Goal: Book appointment/travel/reservation

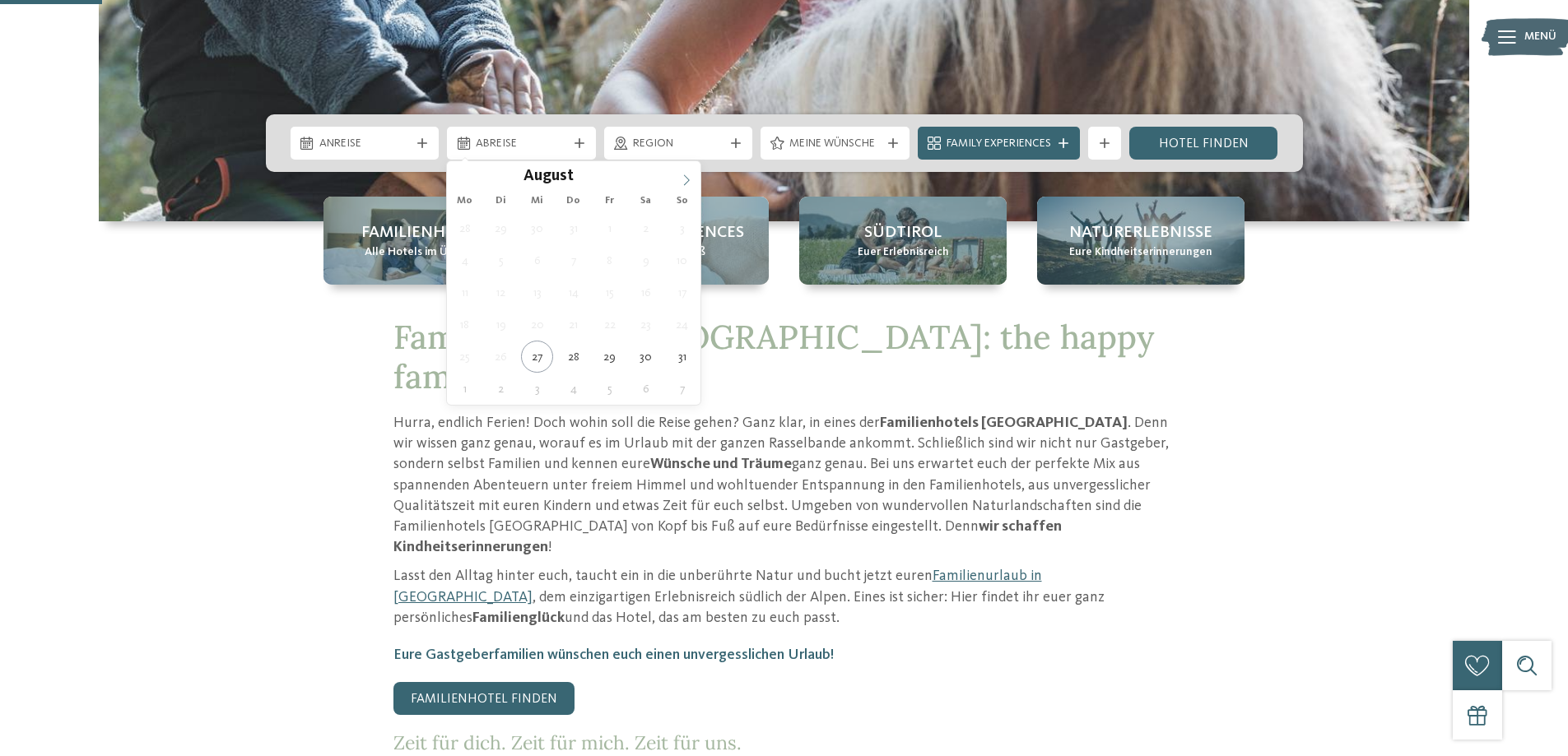
click at [688, 181] on icon at bounding box center [685, 180] width 5 height 11
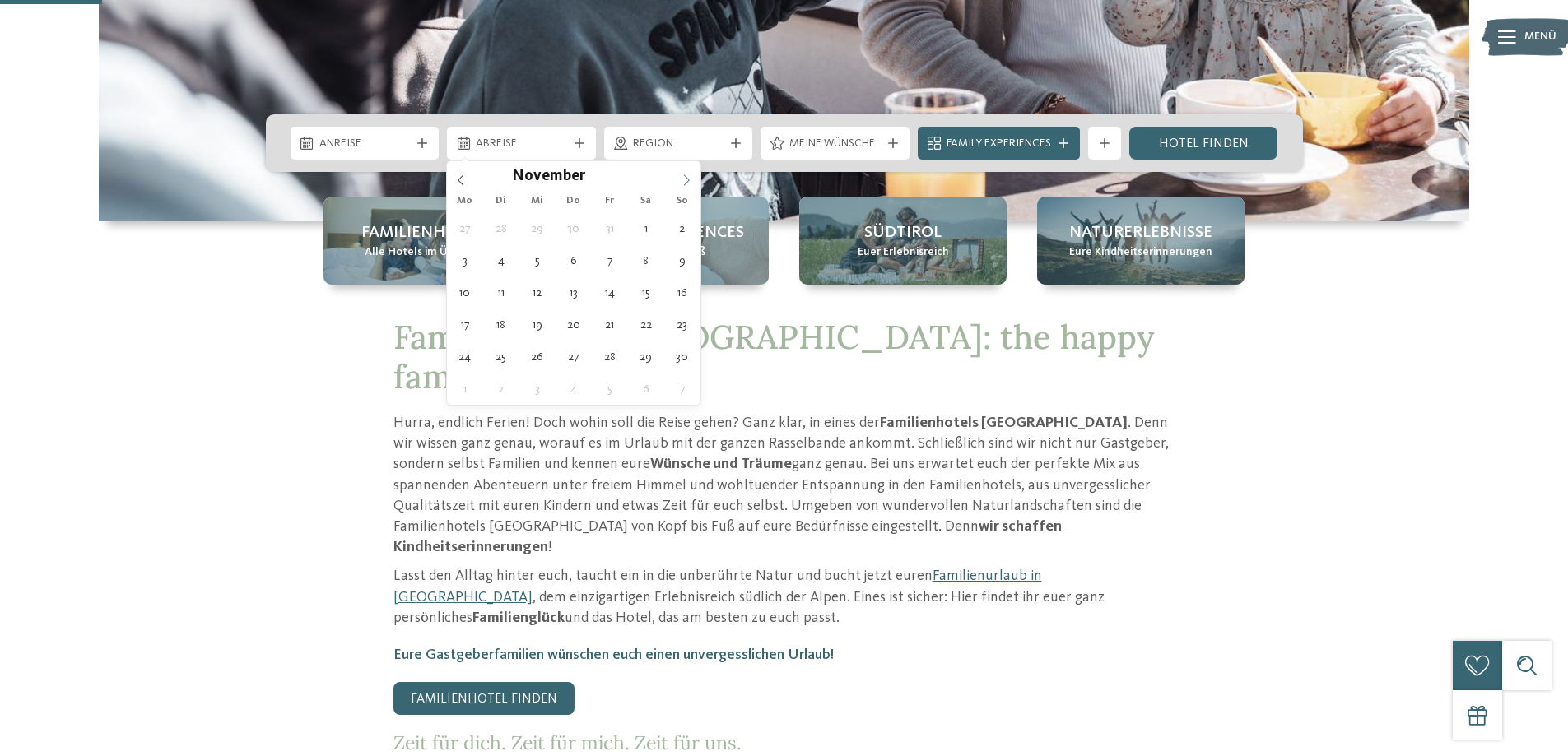
click at [688, 181] on icon at bounding box center [685, 180] width 5 height 11
type input "****"
click at [688, 181] on icon at bounding box center [685, 180] width 5 height 11
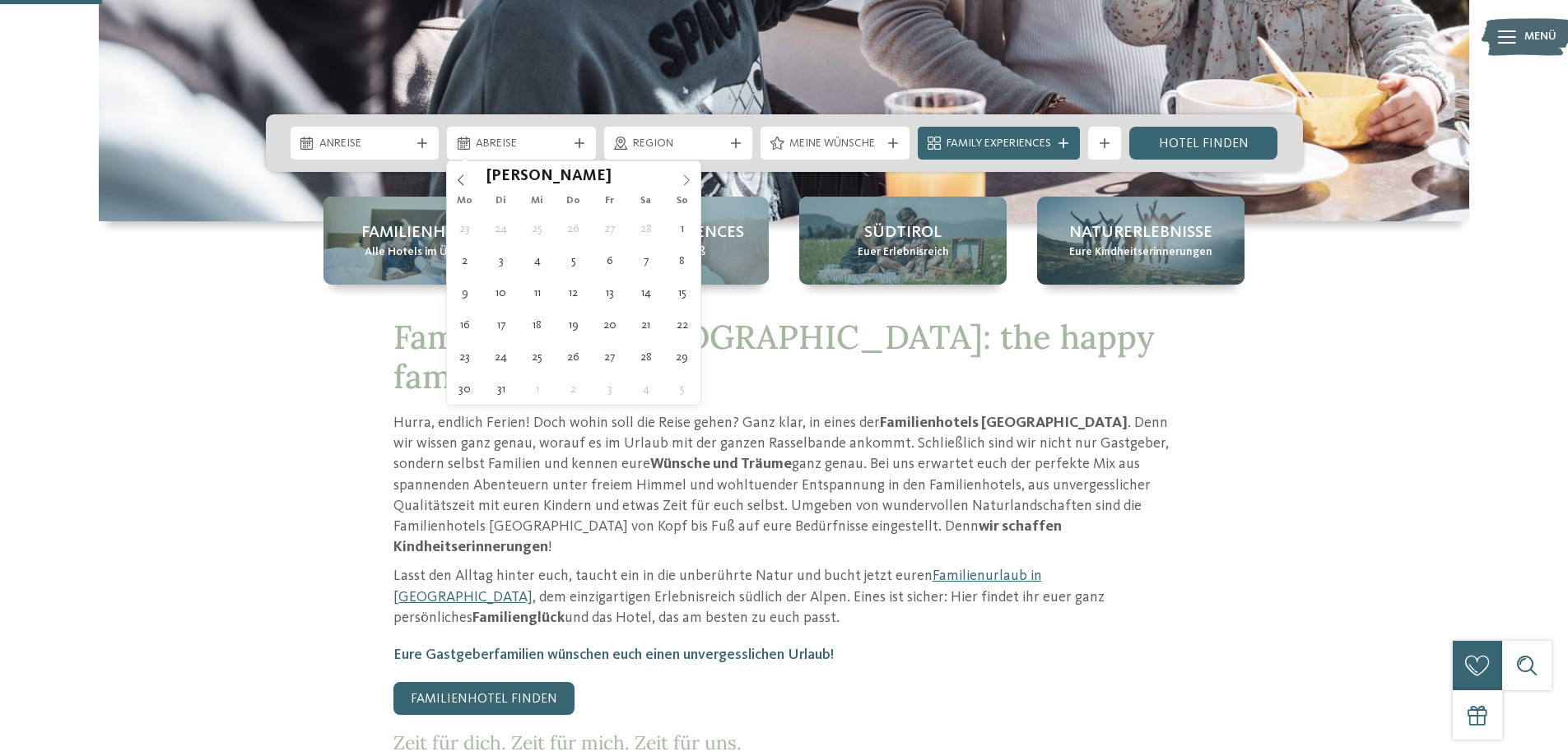
click at [688, 181] on icon at bounding box center [685, 180] width 5 height 11
click at [688, 181] on icon at bounding box center [686, 180] width 12 height 12
type div "[DATE]"
type input "****"
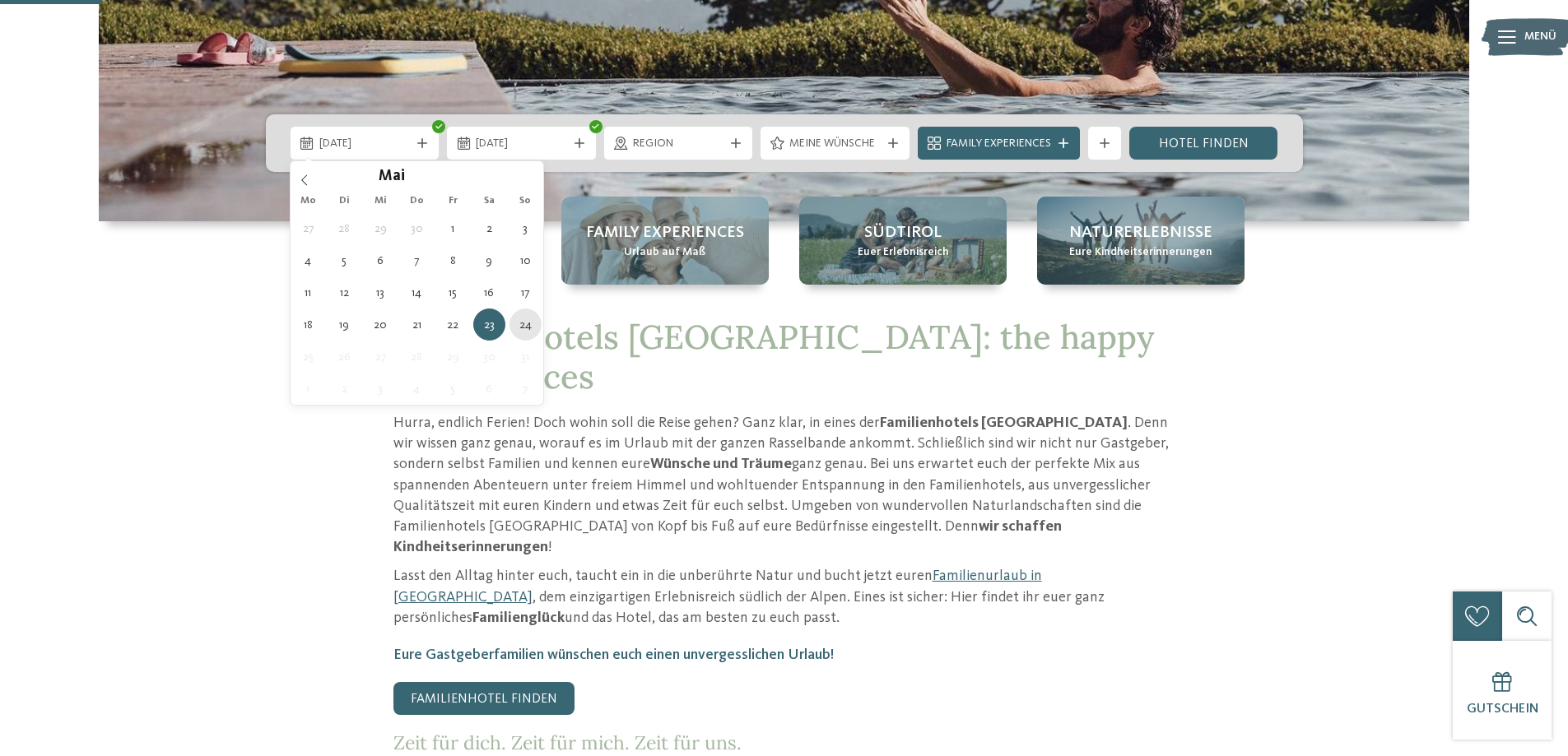
type div "[DATE]"
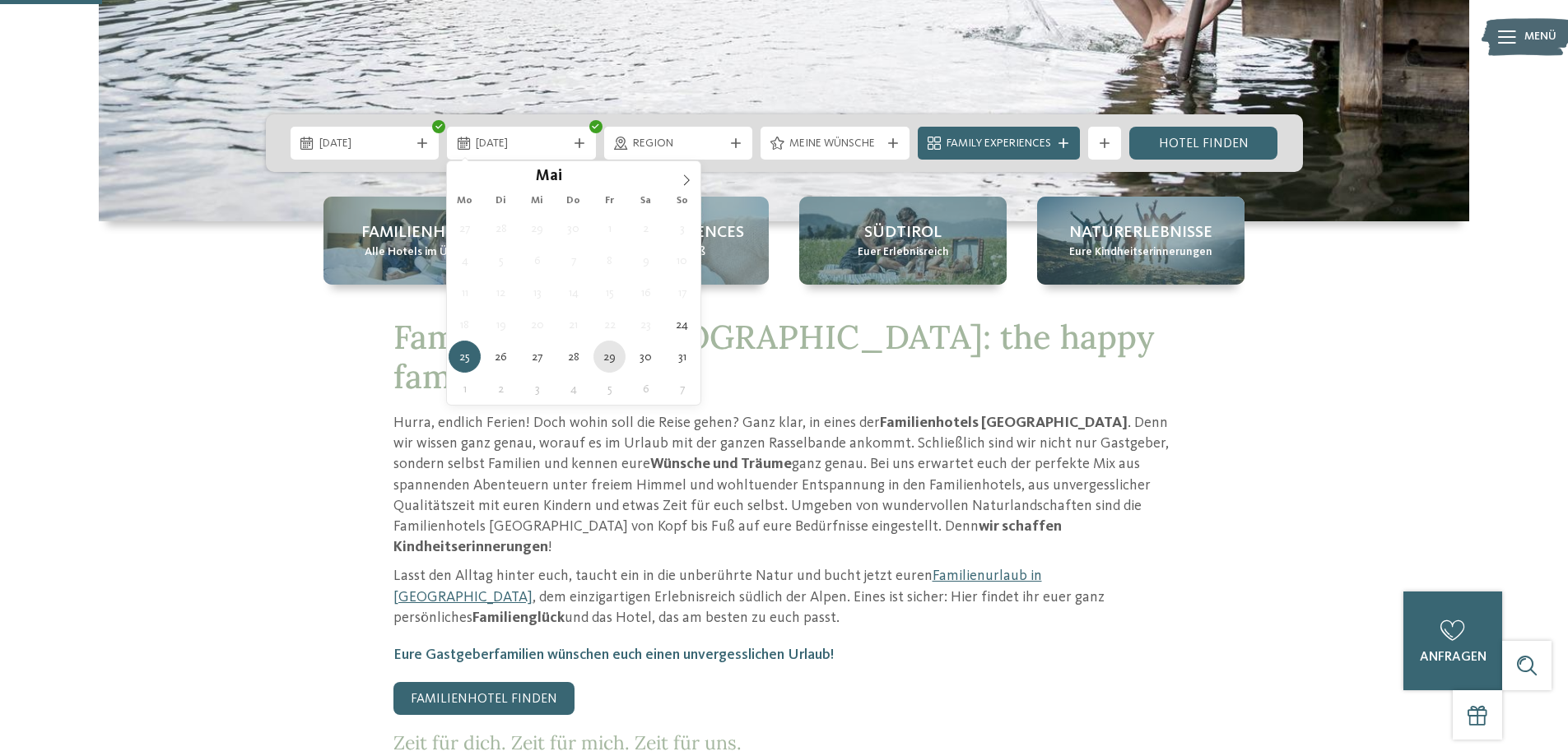
type div "[DATE]"
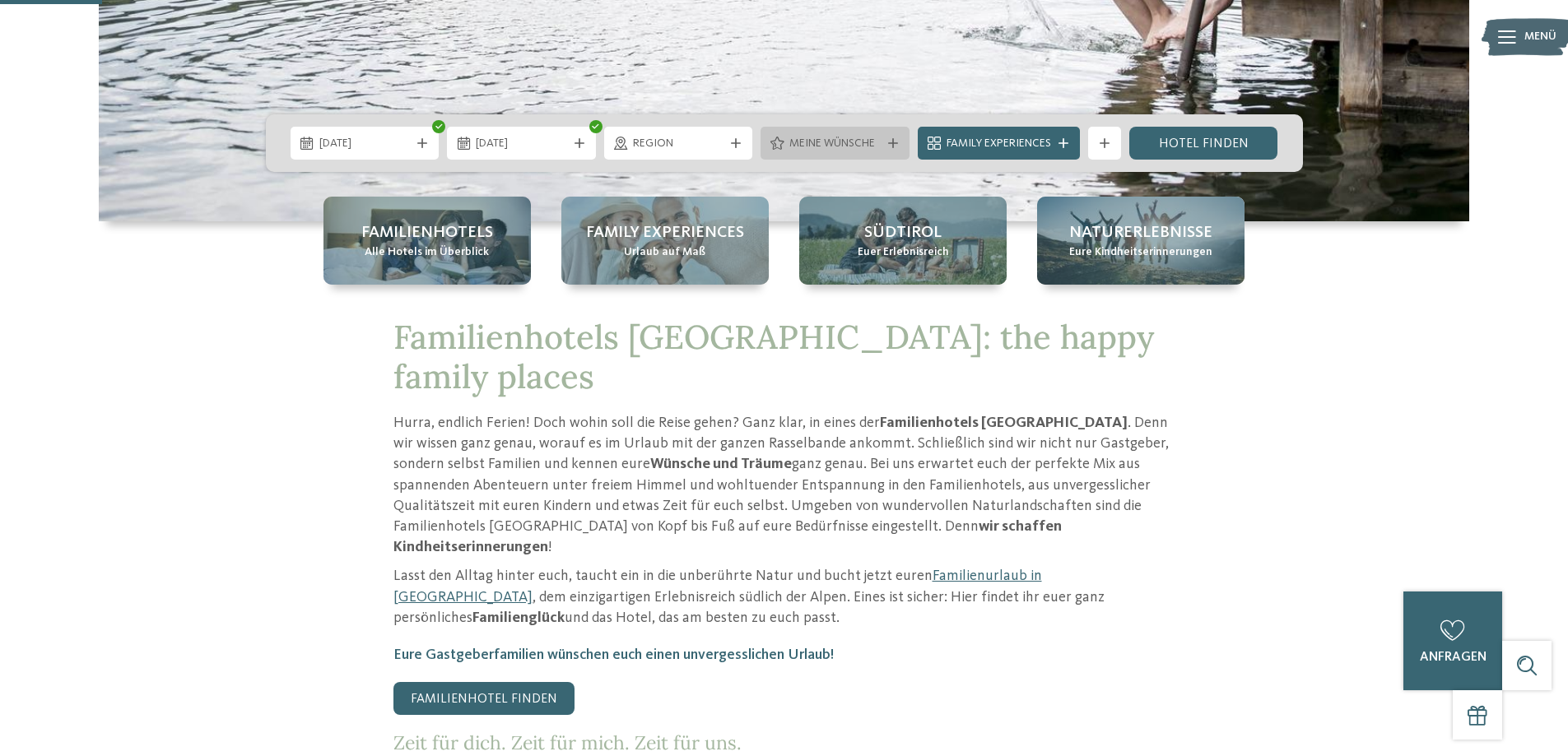
click at [873, 148] on span "Meine Wünsche" at bounding box center [835, 144] width 92 height 16
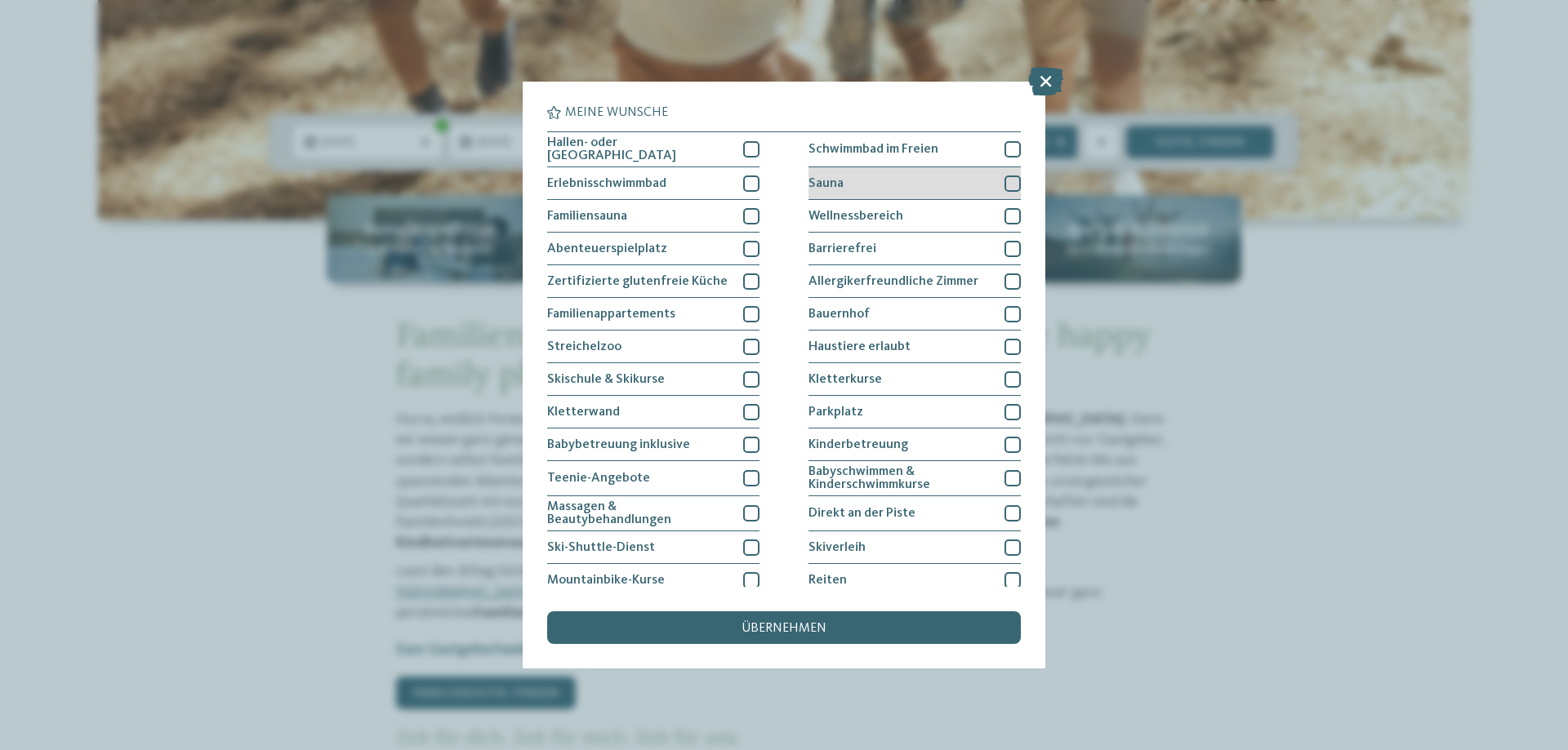
click at [860, 182] on div "Sauna" at bounding box center [915, 184] width 213 height 33
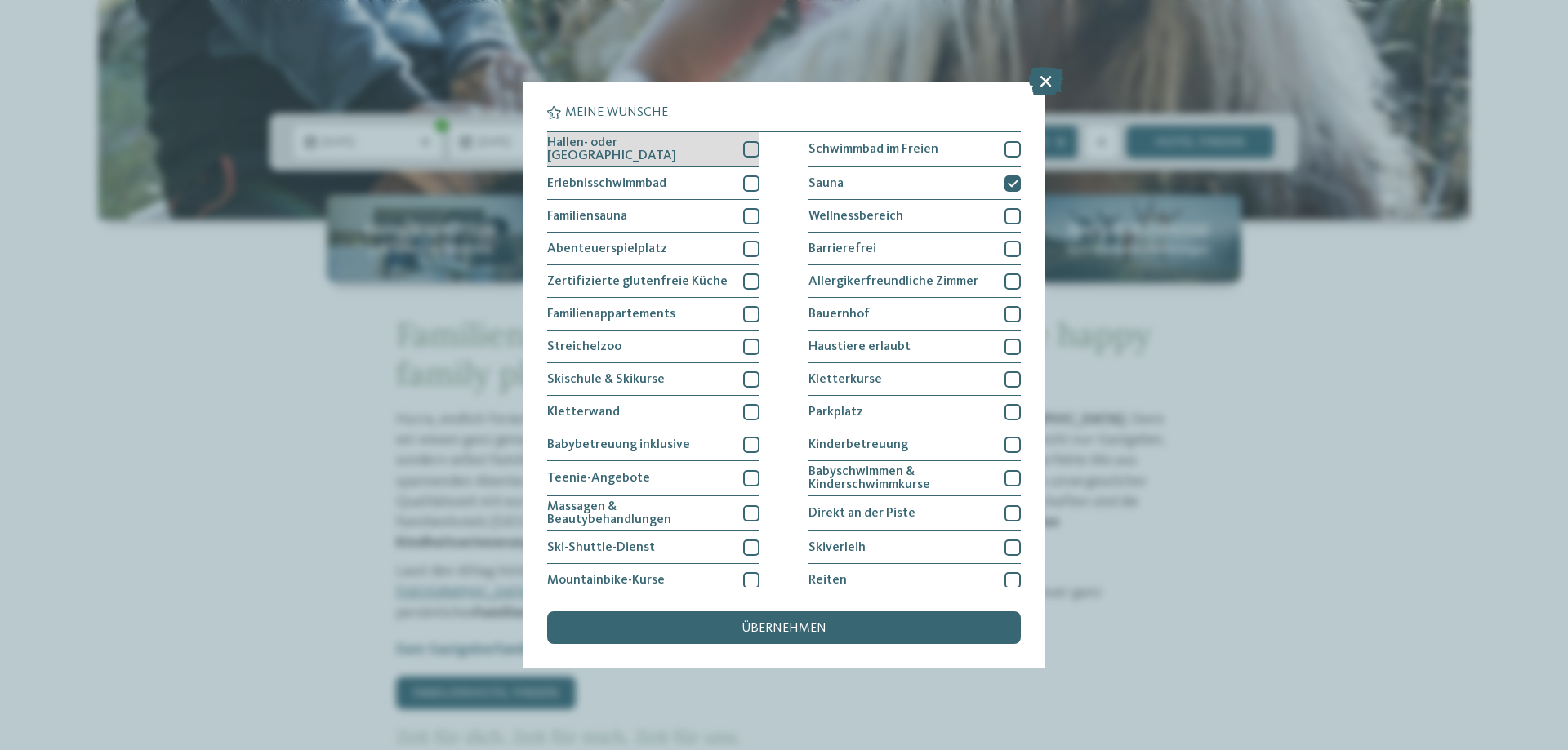
click at [699, 150] on div "Hallen- oder [GEOGRAPHIC_DATA]" at bounding box center [654, 149] width 213 height 35
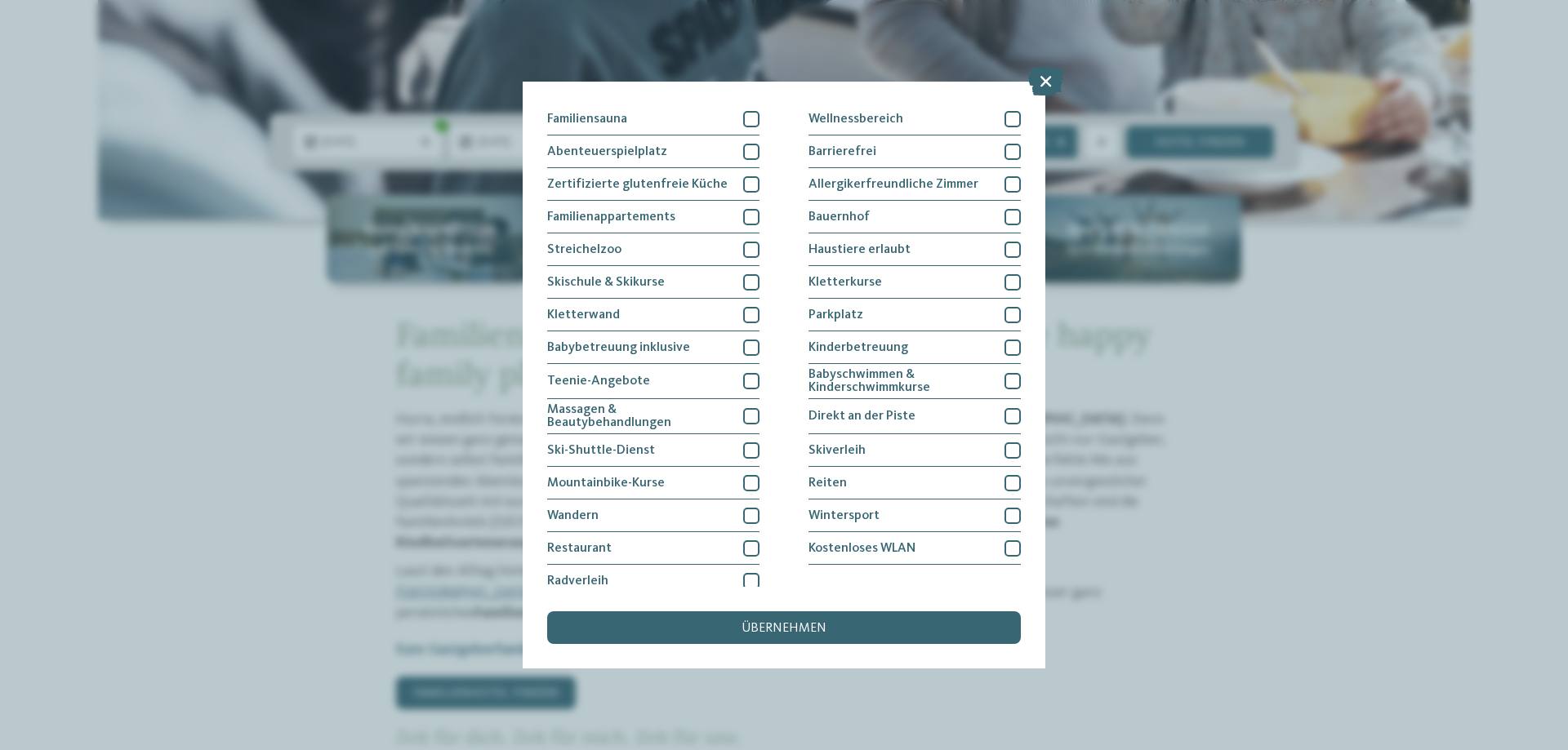
scroll to position [105, 0]
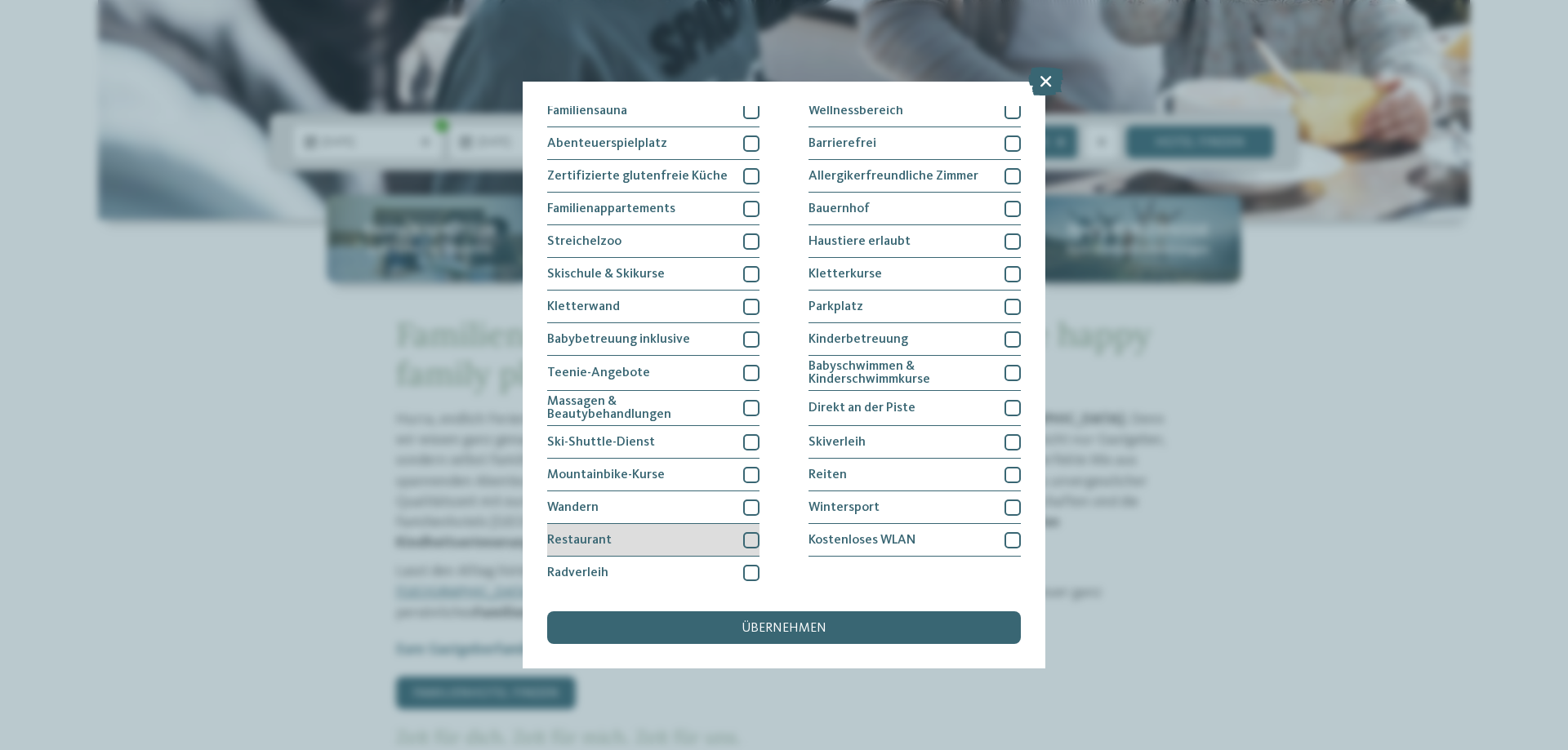
click at [746, 540] on div at bounding box center [751, 541] width 16 height 16
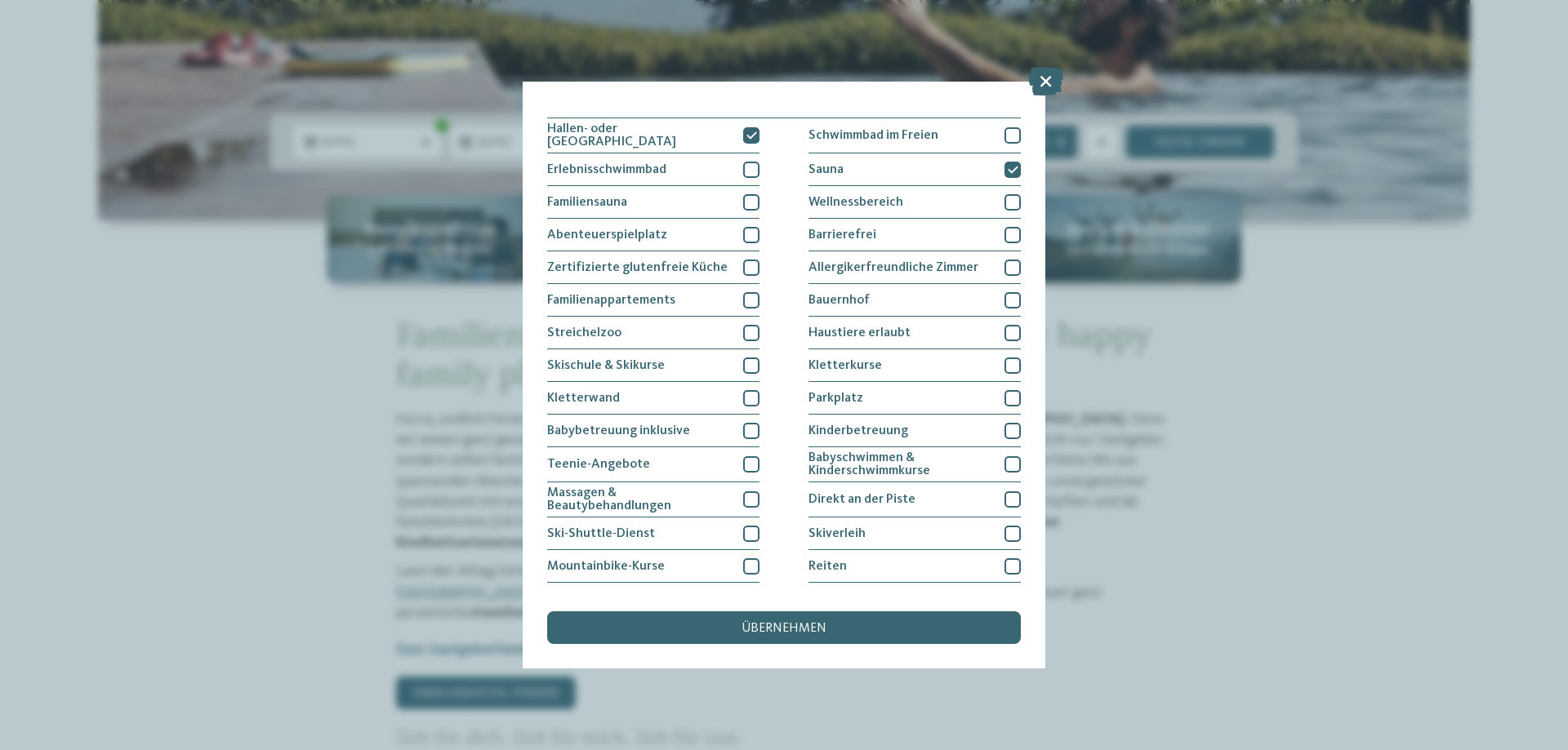
scroll to position [0, 0]
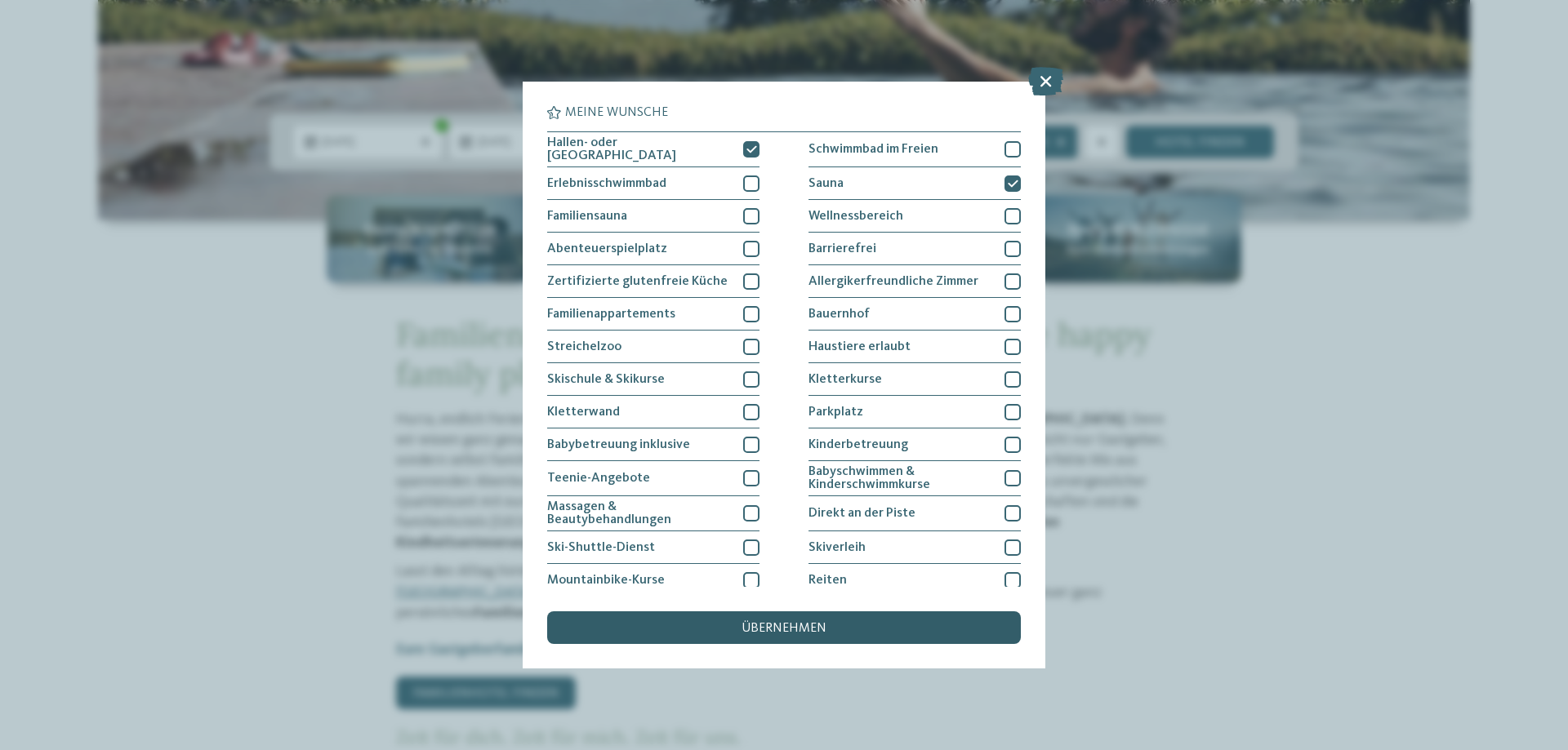
click at [779, 619] on div "übernehmen" at bounding box center [784, 628] width 474 height 33
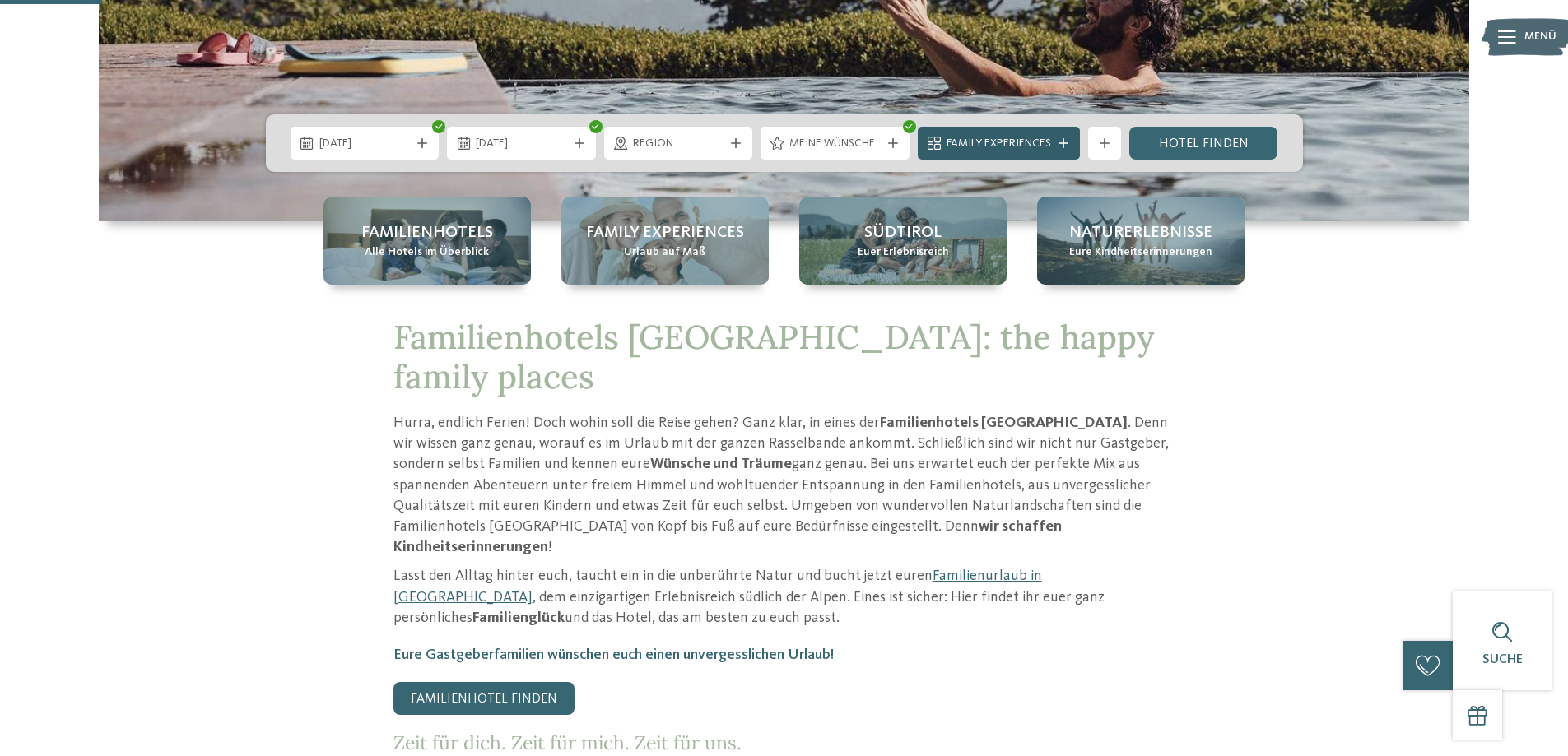
click at [1065, 144] on icon at bounding box center [1063, 143] width 10 height 10
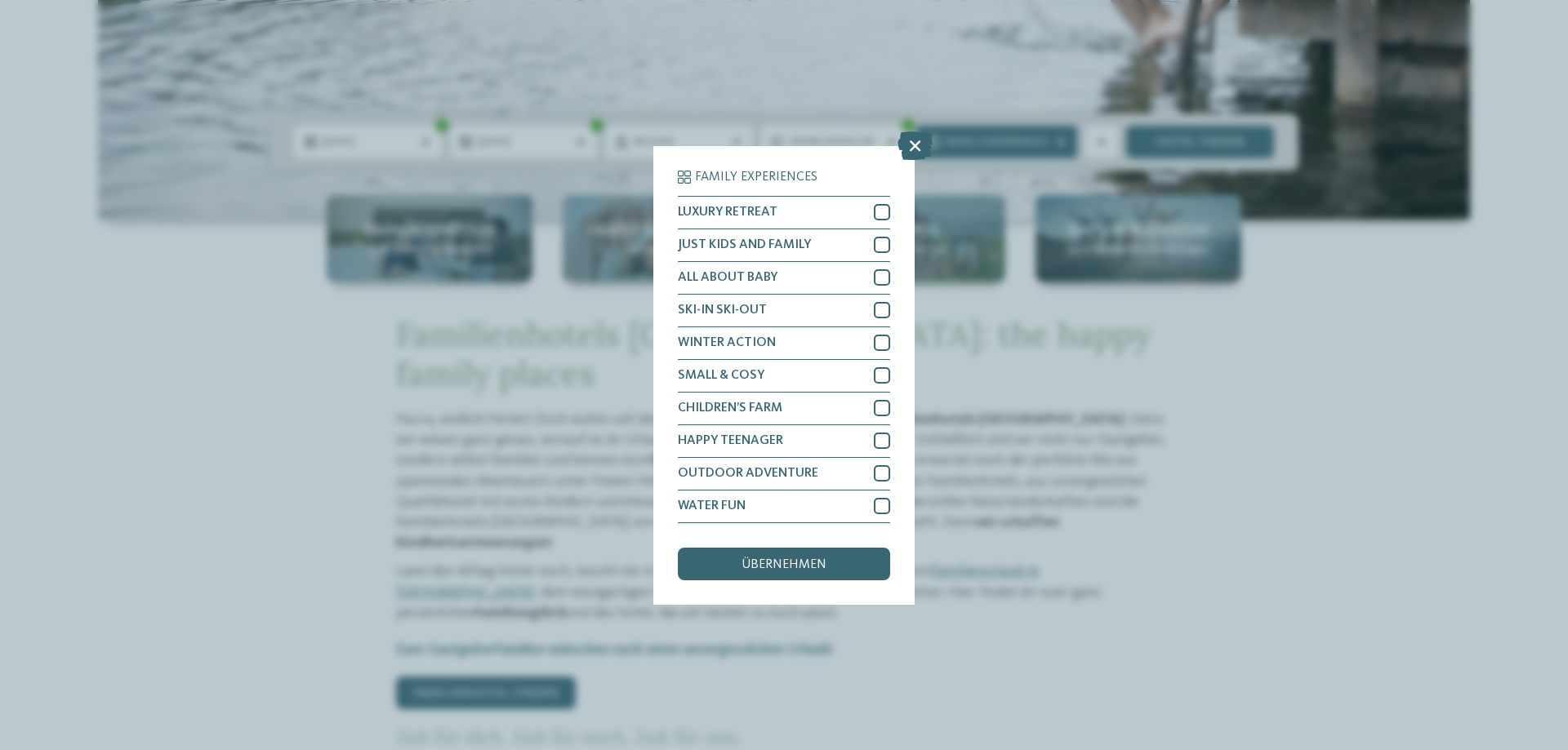
click at [1251, 343] on div "Family Experiences LUXURY RETREAT JUST KIDS AND FAMILY" at bounding box center [784, 375] width 1568 height 750
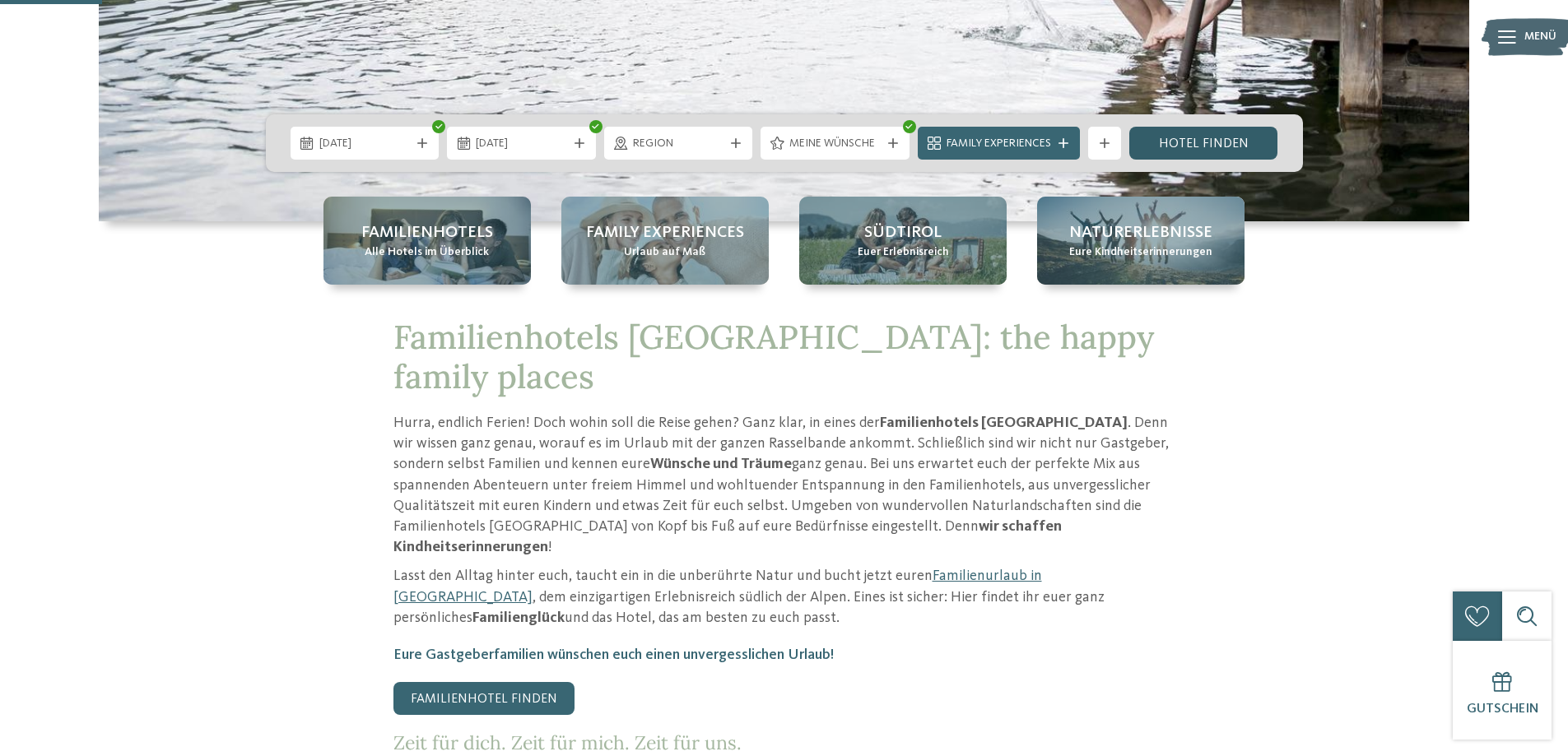
click at [1181, 141] on link "Hotel finden" at bounding box center [1203, 143] width 149 height 33
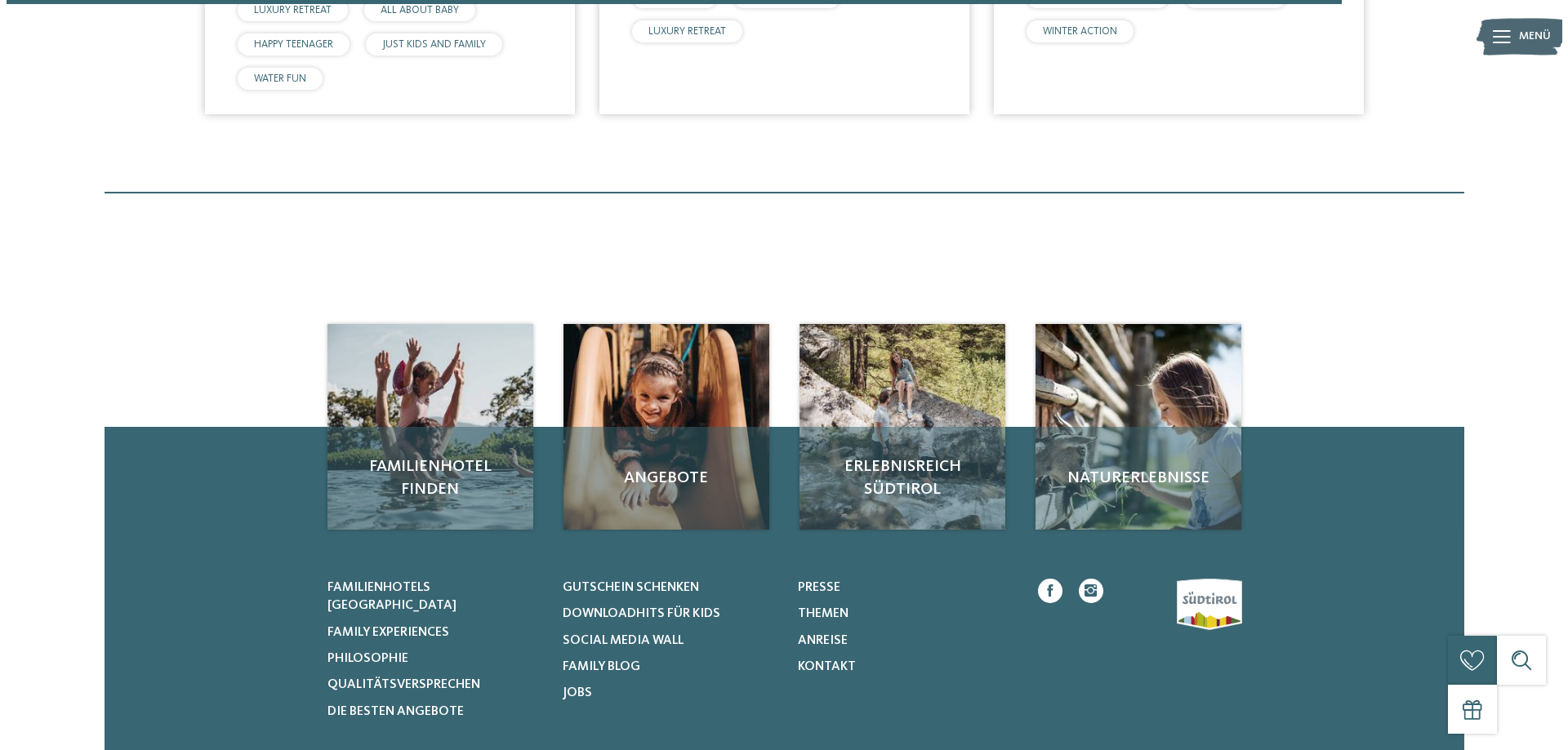
scroll to position [992, 0]
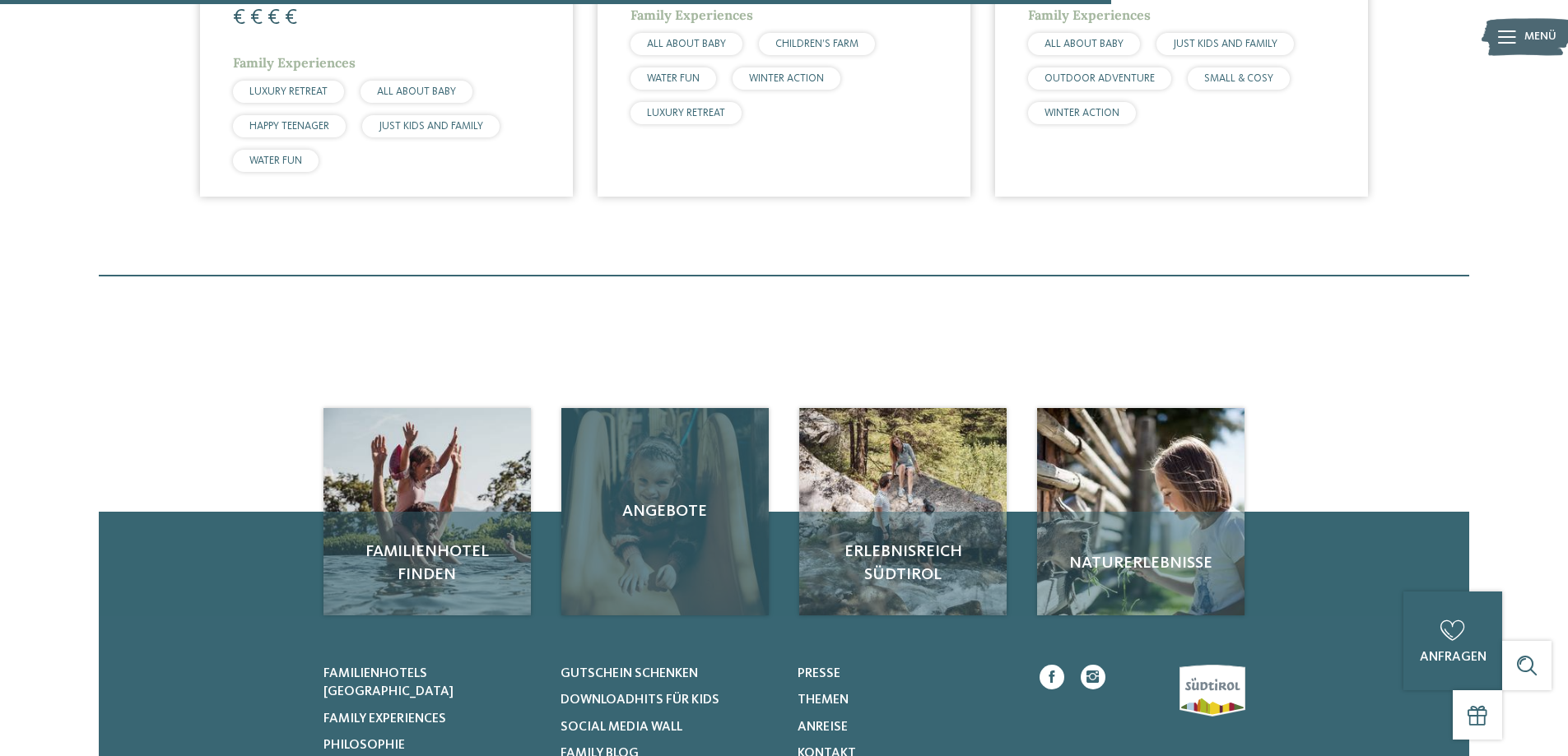
click at [697, 466] on div "Angebote" at bounding box center [665, 511] width 207 height 207
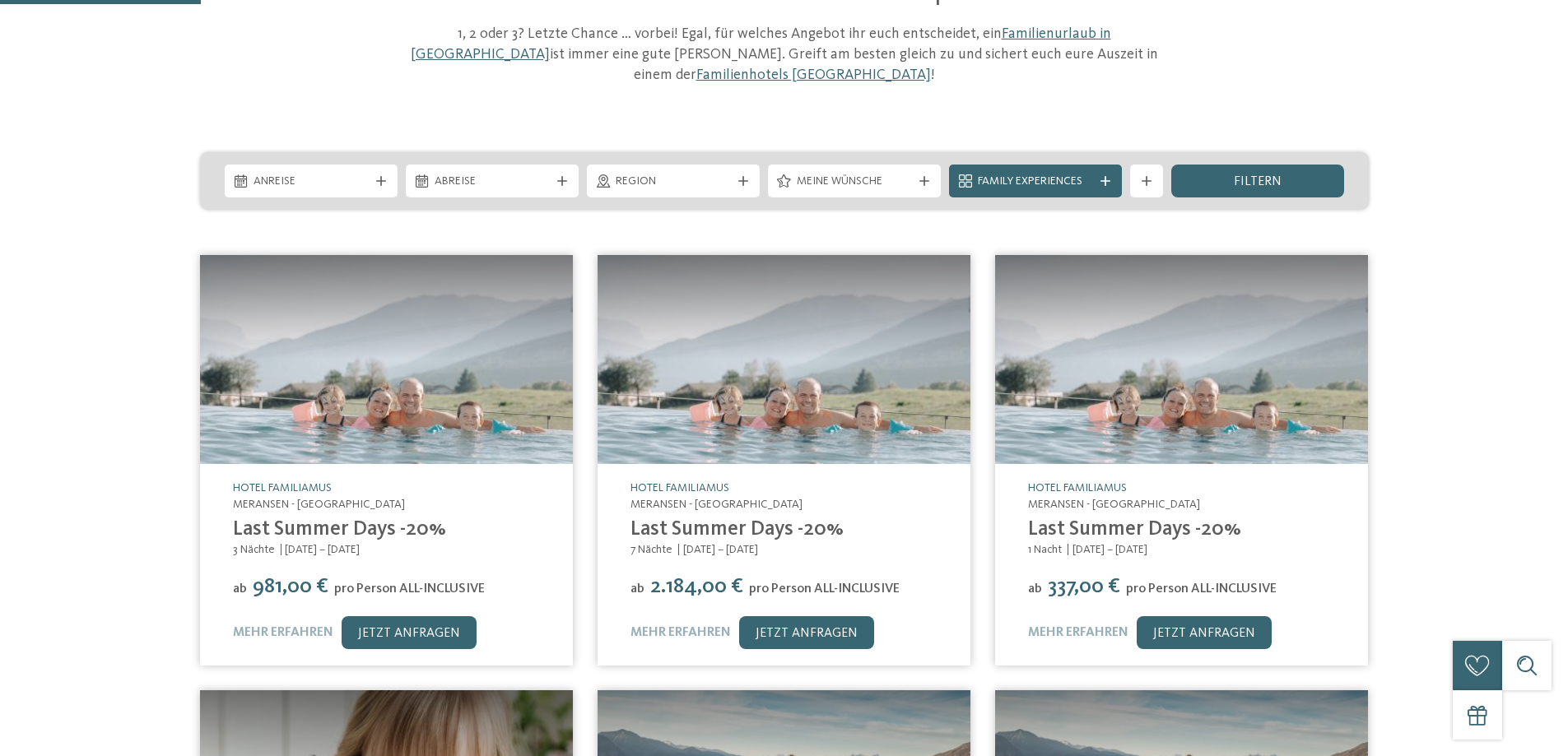
scroll to position [247, 0]
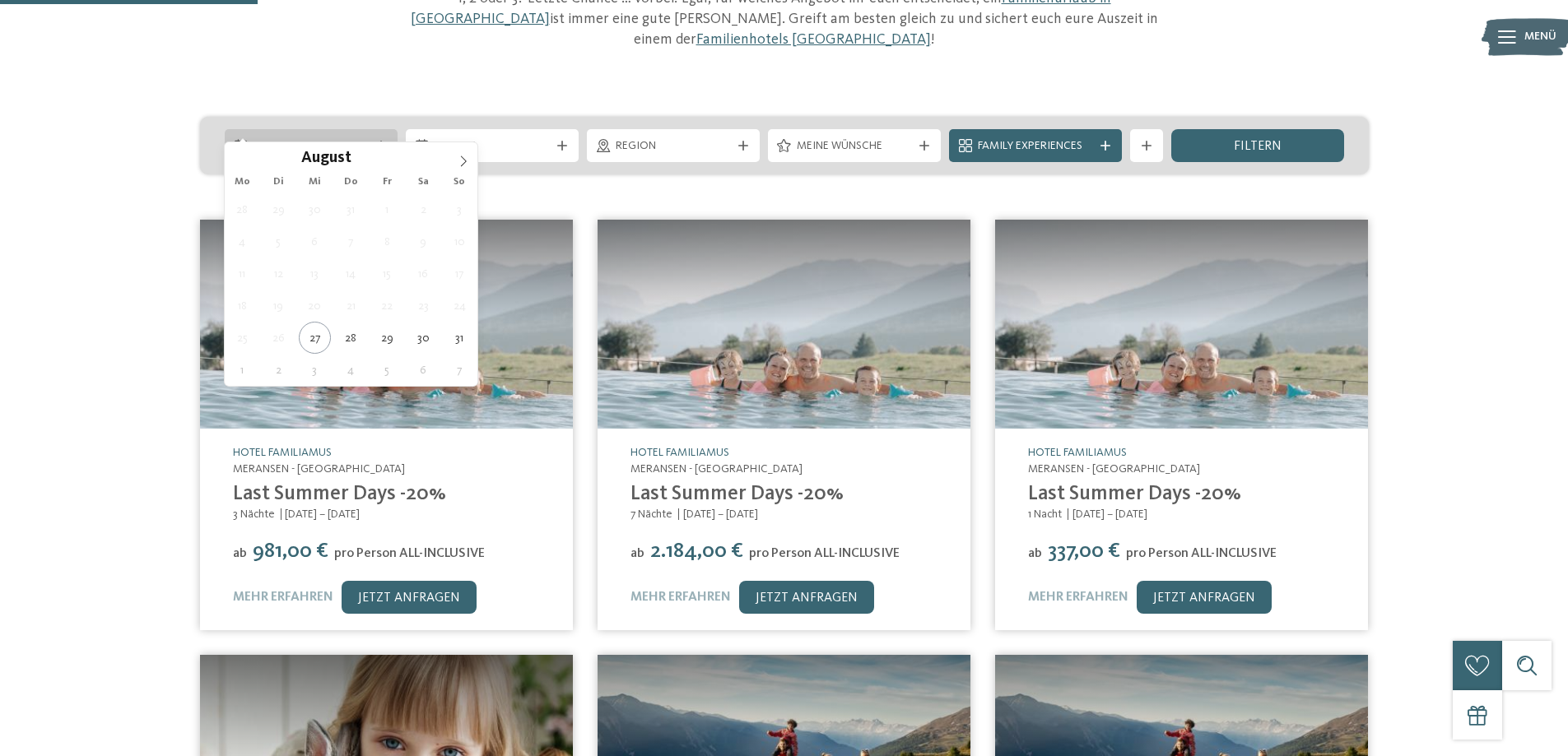
click at [313, 138] on span "Anreise" at bounding box center [312, 147] width 115 height 16
click at [466, 160] on icon at bounding box center [463, 161] width 12 height 12
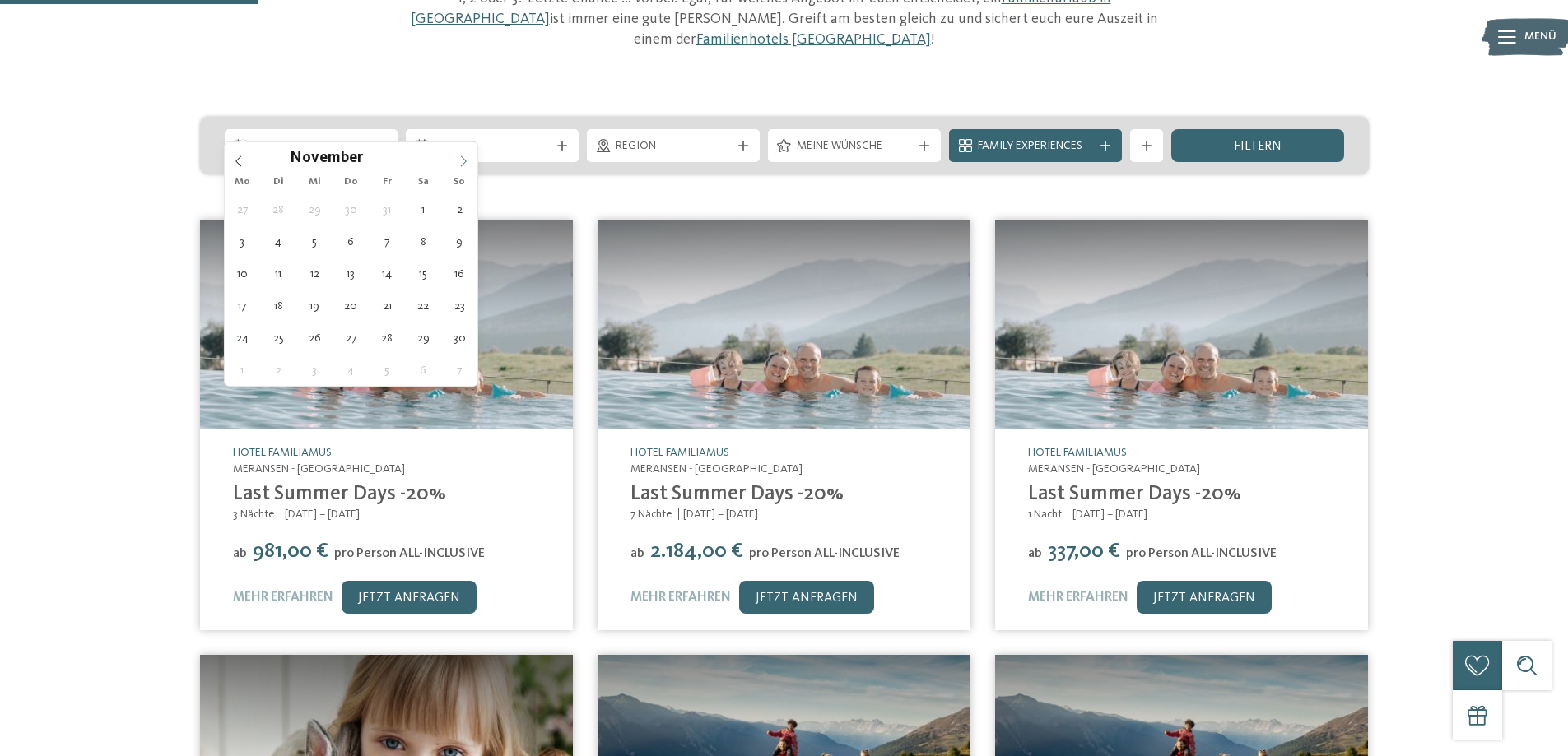
click at [463, 159] on icon at bounding box center [463, 161] width 12 height 12
type input "****"
click at [460, 159] on icon at bounding box center [463, 161] width 12 height 12
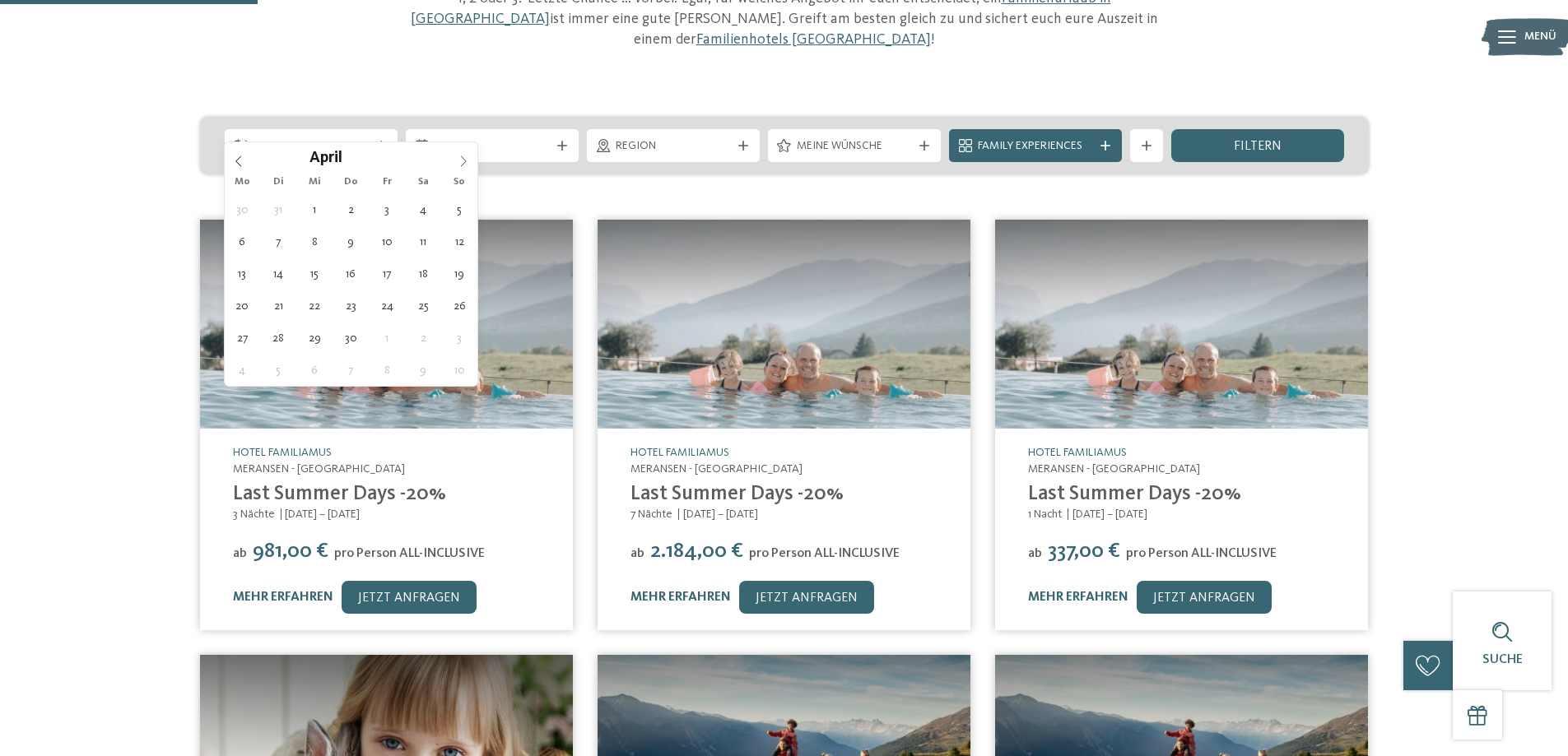
click at [460, 159] on icon at bounding box center [463, 161] width 12 height 12
type div "[DATE]"
type input "****"
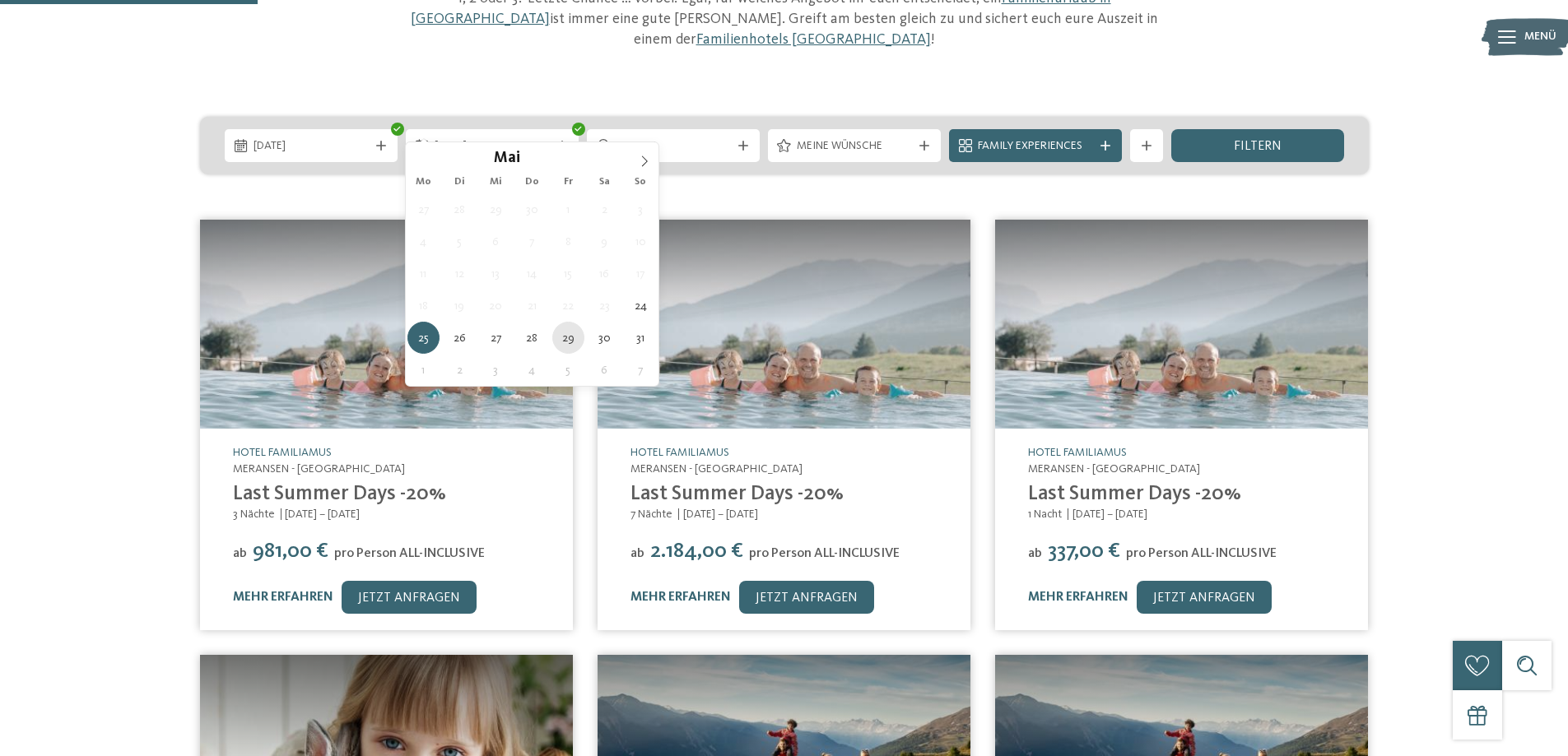
type div "[DATE]"
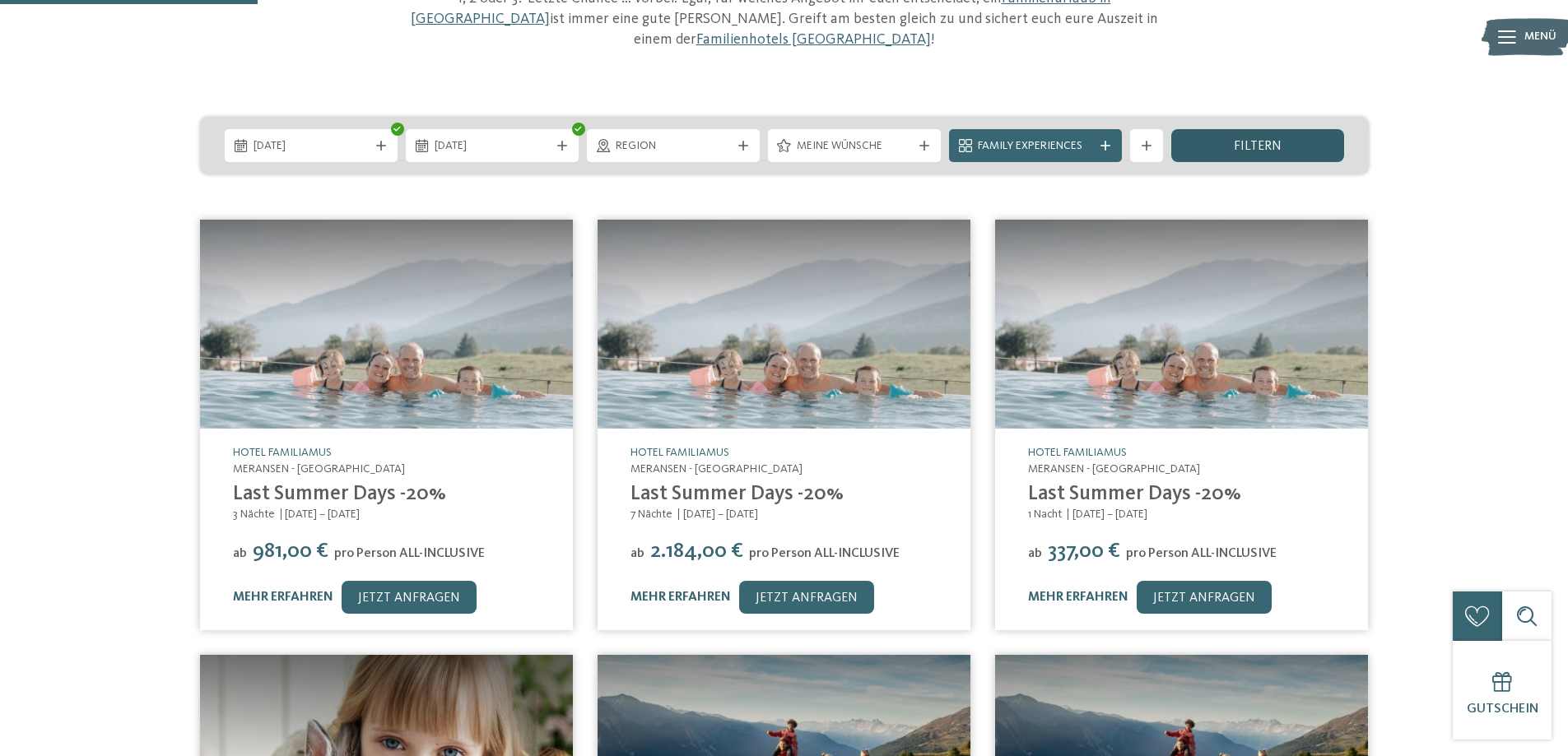
click at [1285, 129] on div "filtern" at bounding box center [1257, 146] width 173 height 33
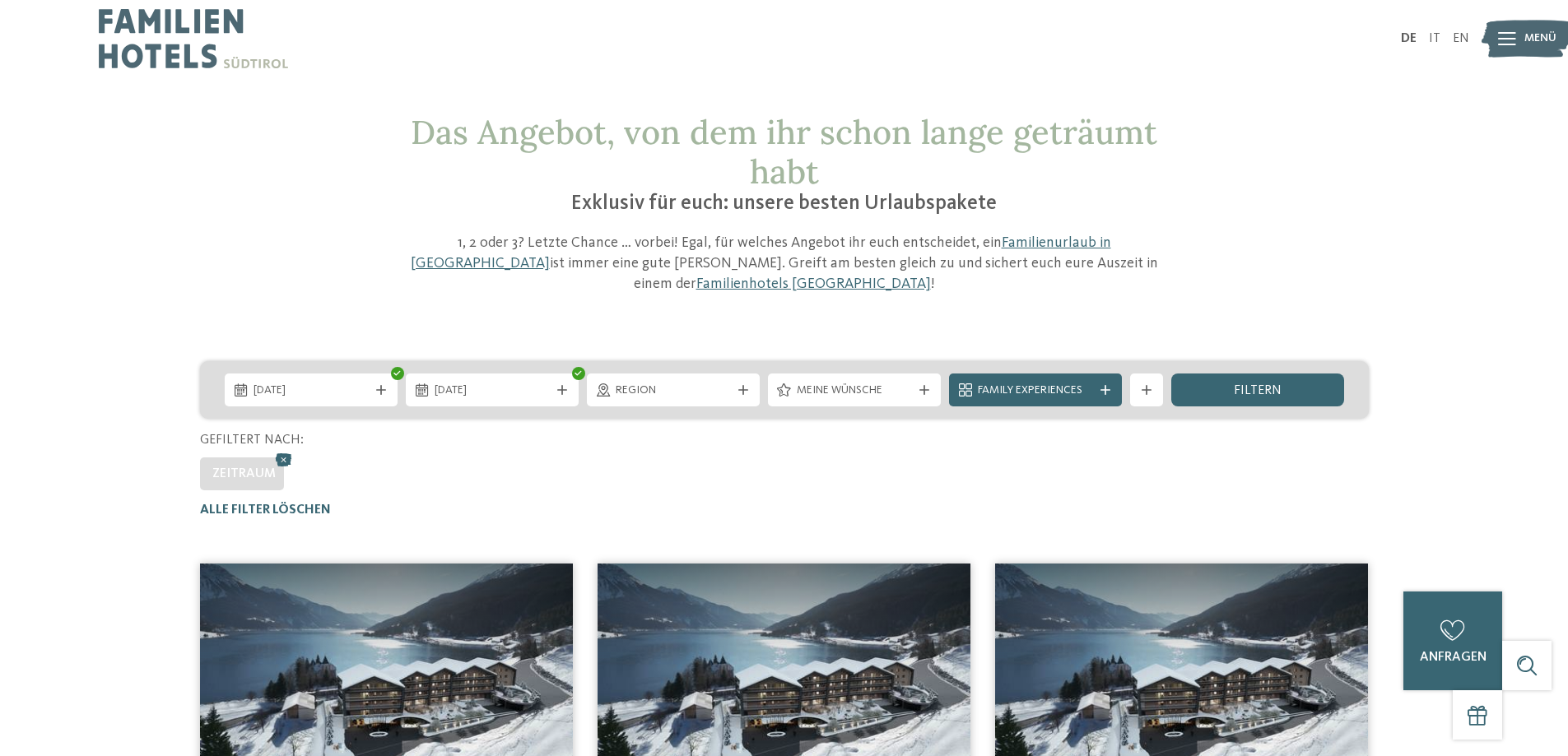
scroll to position [0, 0]
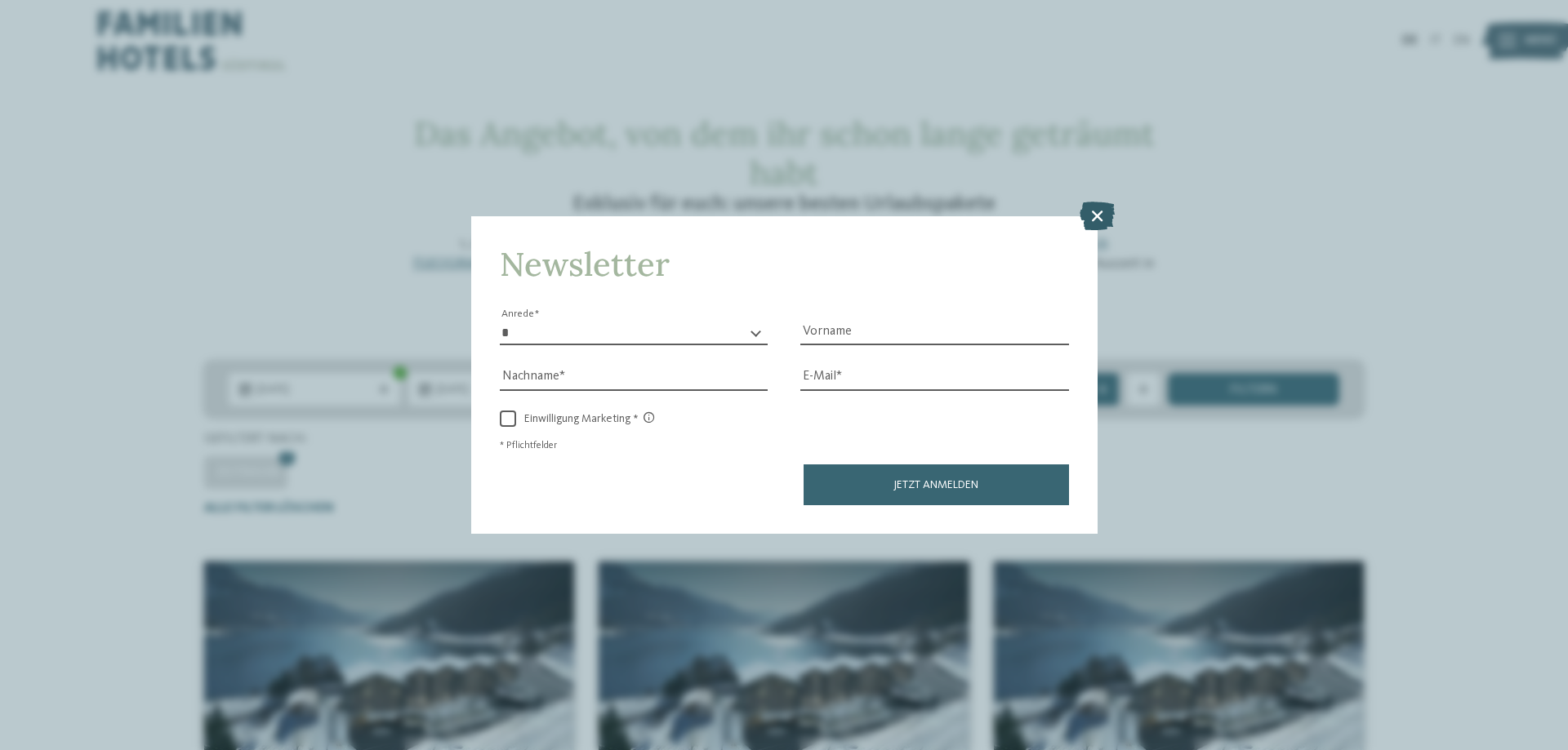
click at [1102, 215] on icon at bounding box center [1097, 215] width 35 height 28
